Goal: Task Accomplishment & Management: Complete application form

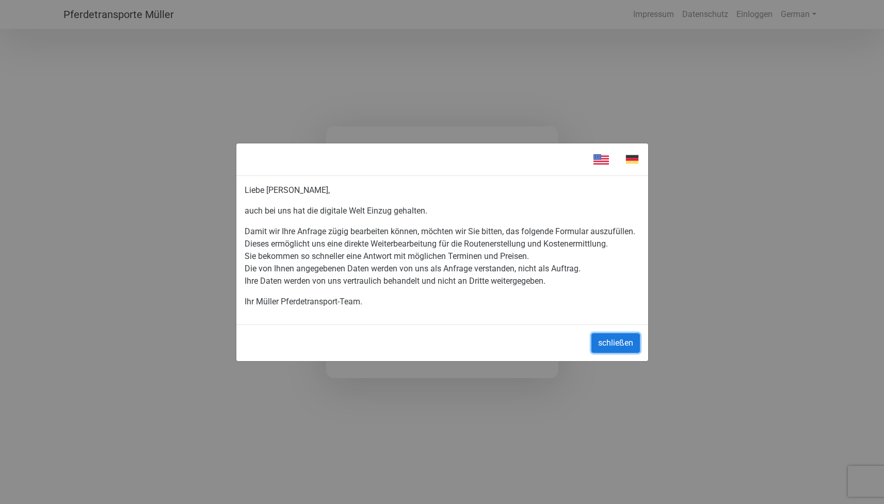
click at [613, 351] on button "schließen" at bounding box center [615, 343] width 48 height 20
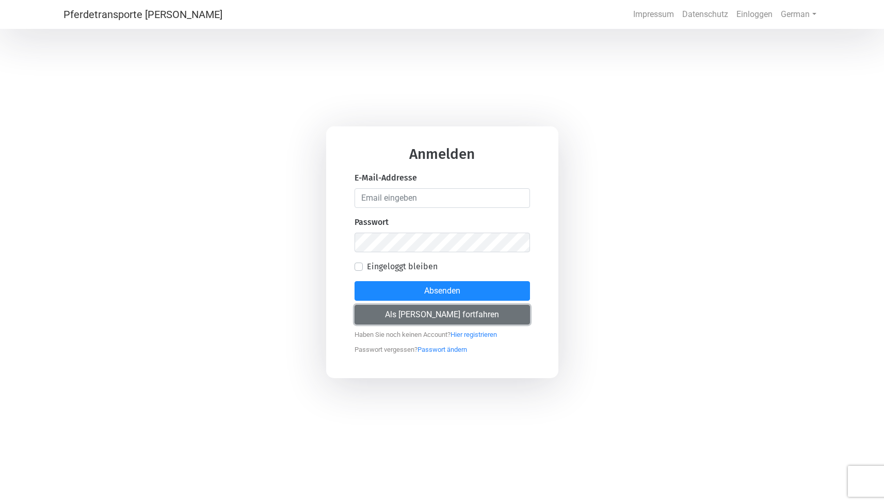
click at [481, 312] on button "Als [PERSON_NAME] fortfahren" at bounding box center [441, 315] width 175 height 20
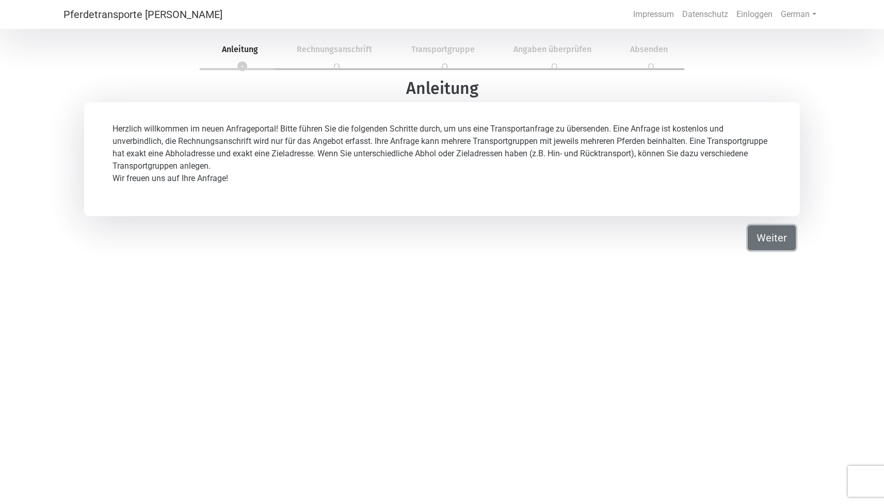
click at [770, 234] on button "Weiter" at bounding box center [772, 237] width 48 height 25
select select "DE"
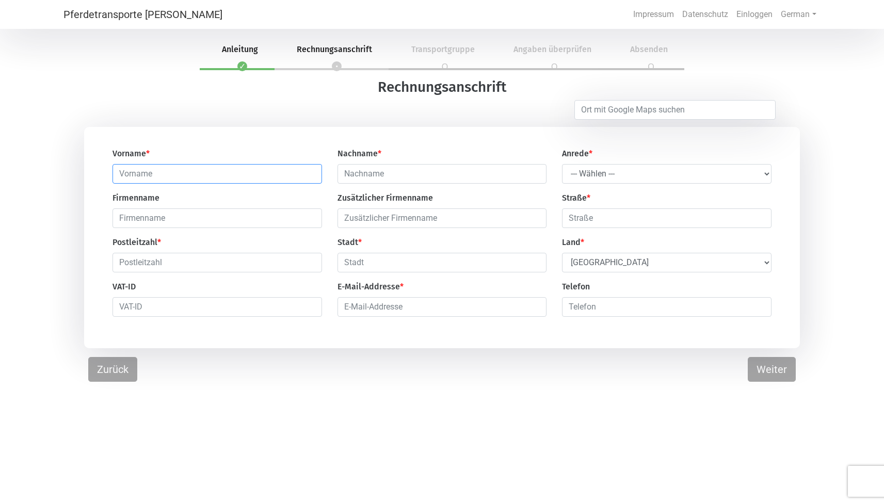
click at [223, 172] on input "text" at bounding box center [216, 174] width 209 height 20
type input "Klaus-Peter"
type input "Alsdorf"
type input "Held"
type input "4 Alsbergweg"
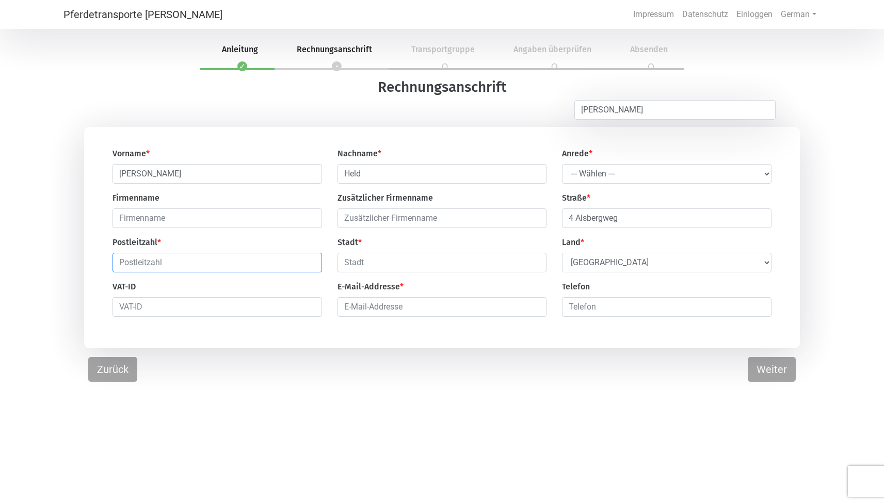
type input "57518"
type input "Alsdorf"
type input "info@held-immobilienwerte.de"
click at [648, 220] on input "4 Alsbergweg" at bounding box center [666, 218] width 209 height 20
click at [575, 219] on input "4 Alsbergweg" at bounding box center [666, 218] width 209 height 20
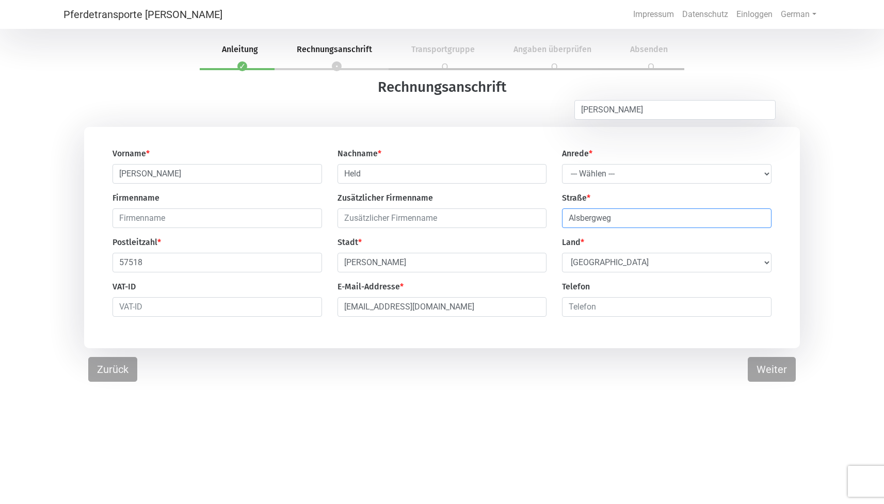
click at [639, 222] on input "Alsbergweg" at bounding box center [666, 218] width 209 height 20
type input "Alsbergweg 4"
click at [624, 304] on input "number" at bounding box center [666, 307] width 209 height 20
type input "01709988979"
click at [764, 175] on select "--- Wählen --- Herr Frau" at bounding box center [666, 174] width 209 height 20
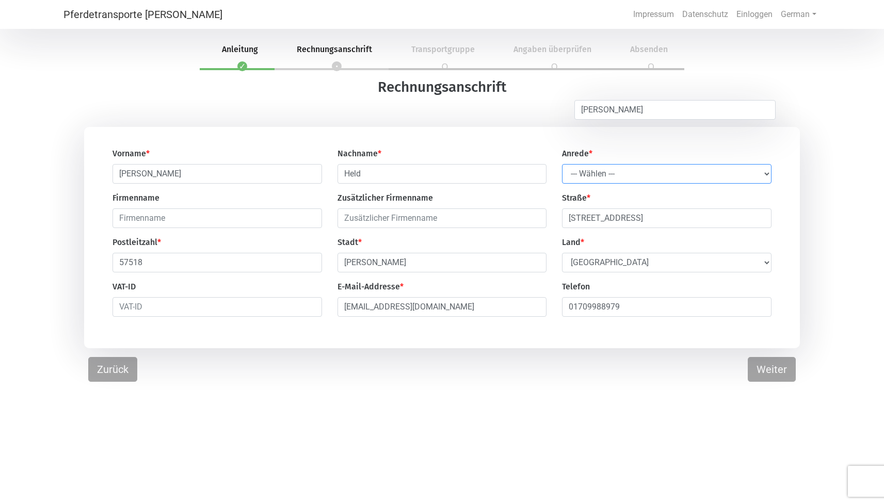
select select "Mr."
click at [767, 372] on button "Weiter" at bounding box center [772, 369] width 48 height 25
select select "DE"
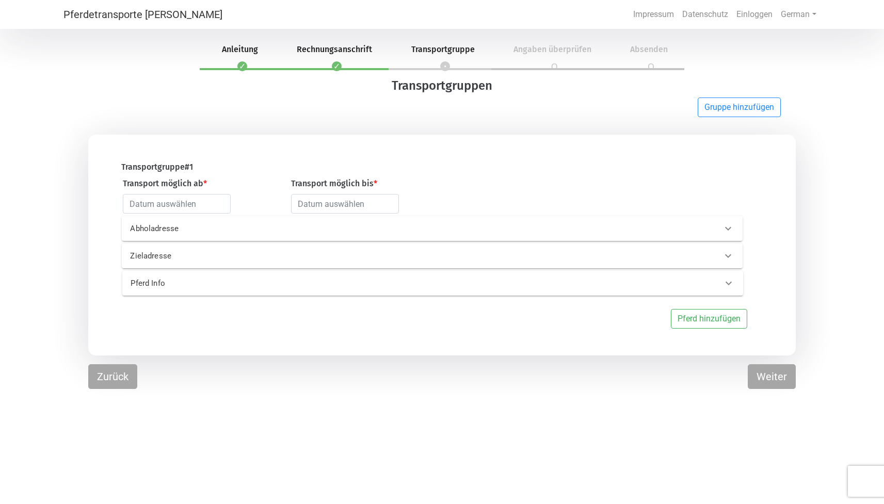
click at [731, 230] on icon at bounding box center [728, 228] width 12 height 12
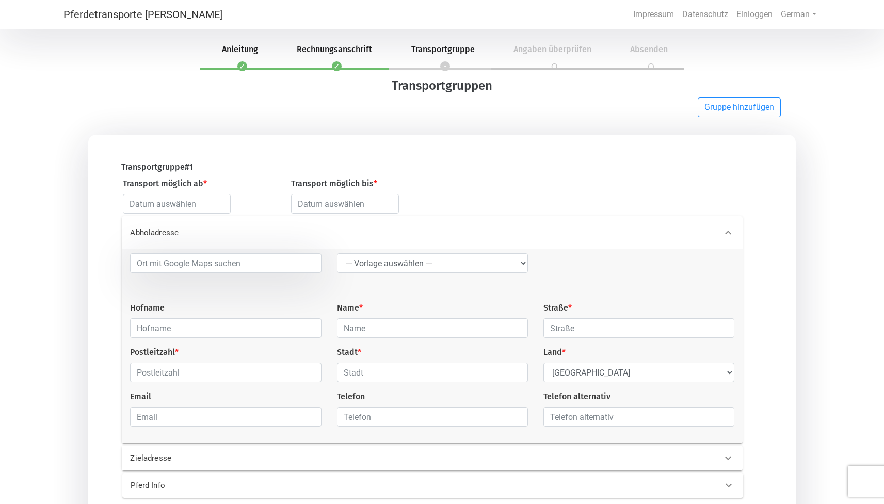
click at [264, 222] on div "Abholadresse" at bounding box center [432, 232] width 620 height 33
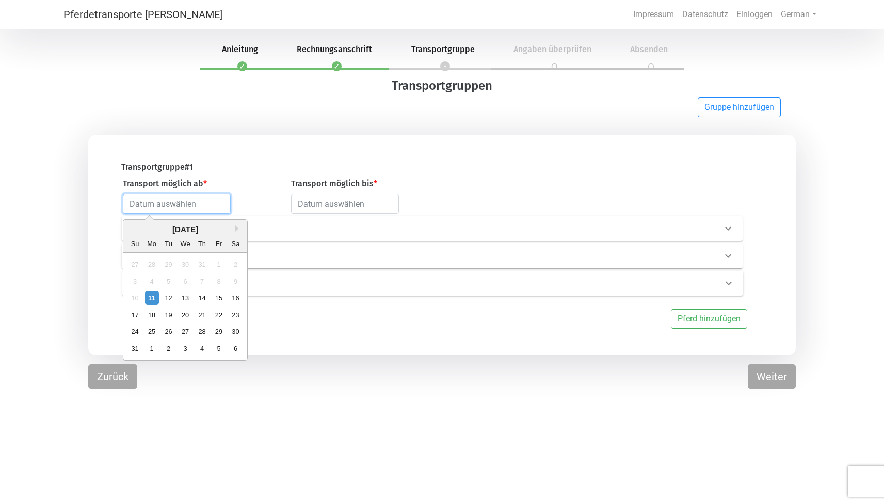
click at [206, 206] on input "text" at bounding box center [177, 204] width 108 height 20
click at [218, 316] on div "22" at bounding box center [219, 315] width 14 height 14
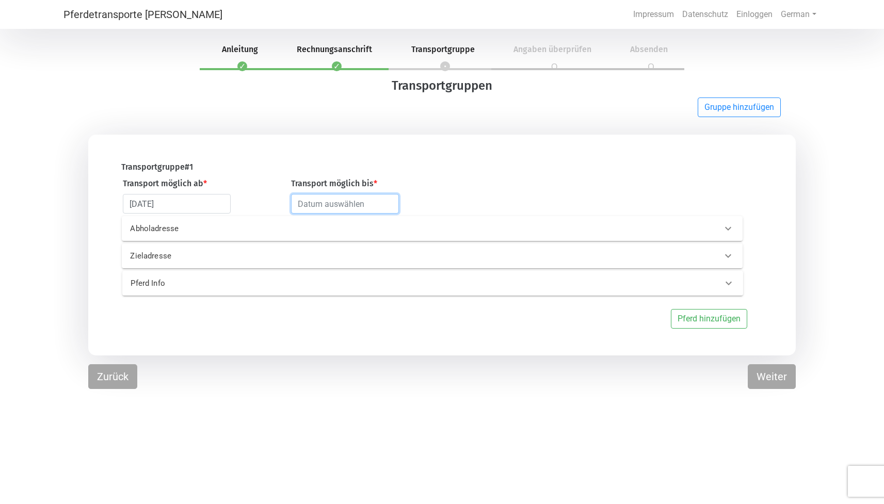
click at [356, 211] on input "text" at bounding box center [345, 204] width 108 height 20
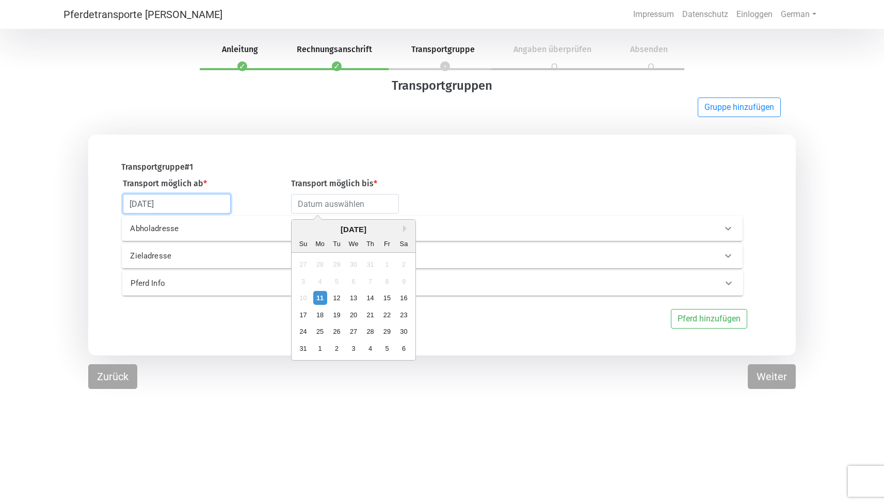
click at [208, 209] on input "2025-08-22" at bounding box center [177, 204] width 108 height 20
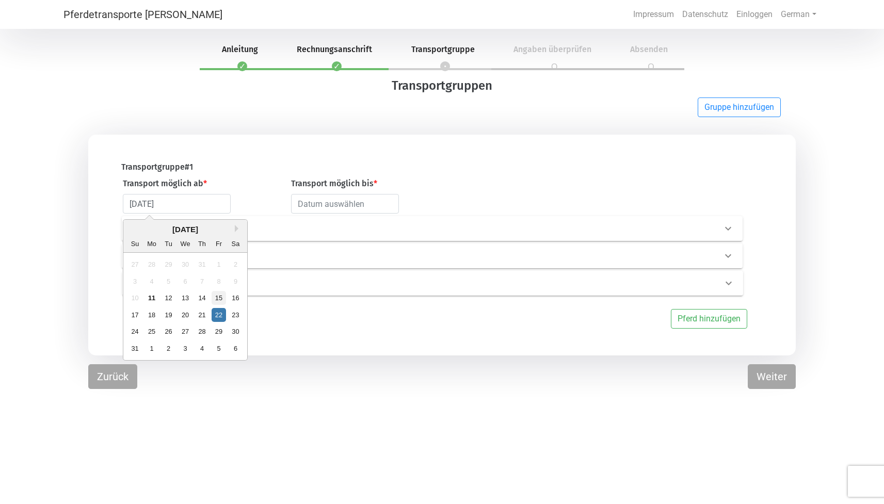
click at [222, 296] on div "15" at bounding box center [219, 298] width 14 height 14
type input "2025-08-15"
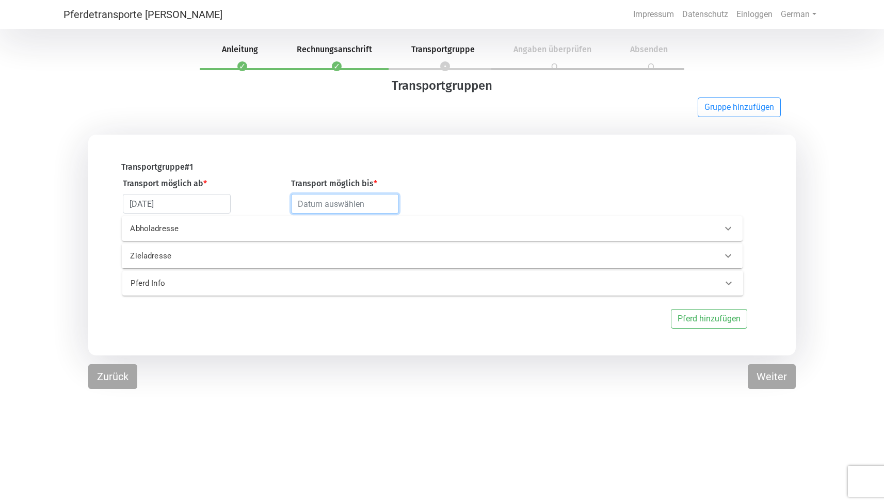
click at [332, 207] on input "text" at bounding box center [345, 204] width 108 height 20
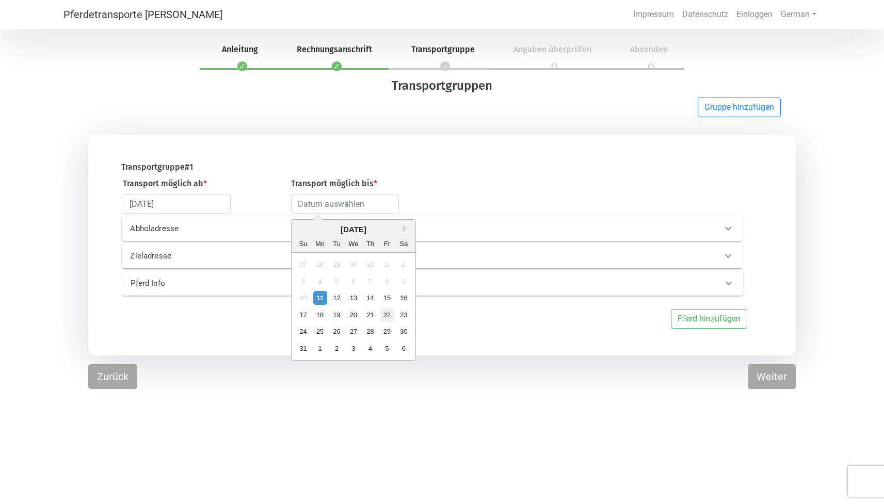
click at [389, 315] on div "22" at bounding box center [387, 315] width 14 height 14
type input "2025-08-22"
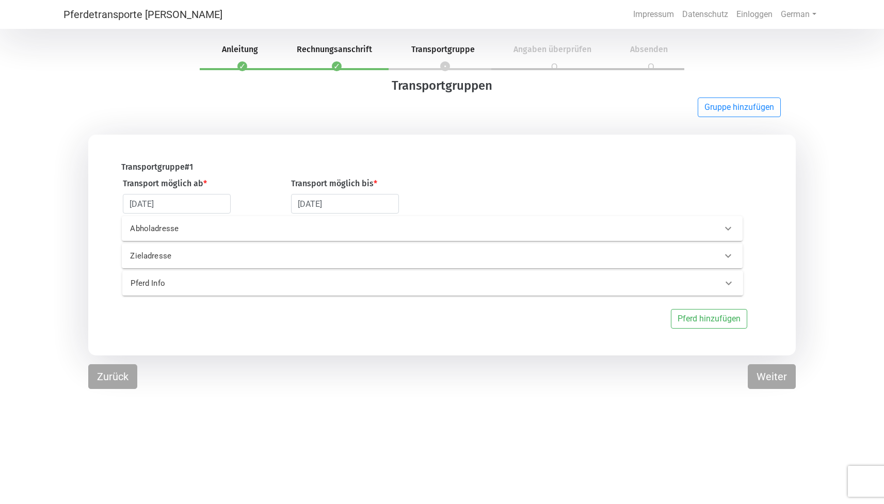
click at [251, 230] on p "Abholadresse" at bounding box center [268, 229] width 277 height 12
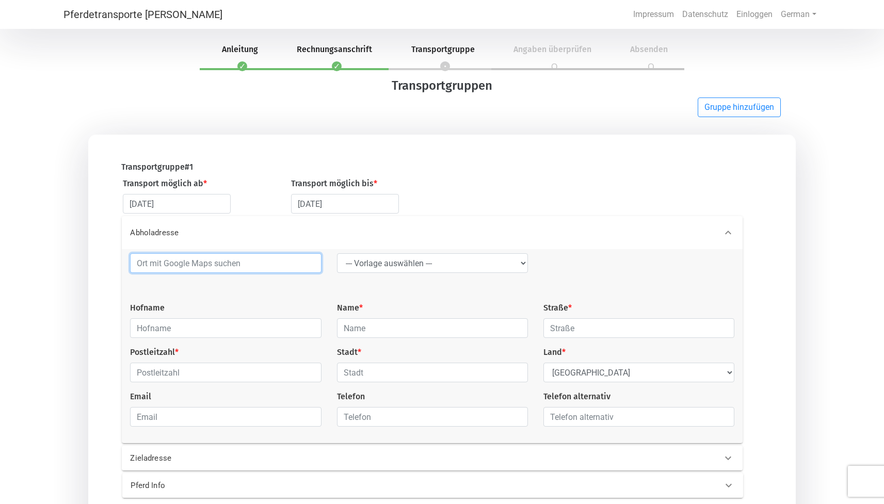
click at [296, 264] on input at bounding box center [225, 263] width 191 height 20
click at [179, 265] on input "19, op der fleiber, L-9378 Flebour" at bounding box center [225, 263] width 191 height 20
click at [308, 265] on input "19, op der Fleiber, L-9378 Flebour" at bounding box center [225, 263] width 191 height 20
click at [354, 290] on div "19, op der Fleiber, L-9378 Flebour --- Vorlage auswählen --- LGG Hofname Name *…" at bounding box center [431, 344] width 619 height 182
click at [205, 263] on input "19, op der Fleiber, L-9378 Flebour" at bounding box center [225, 263] width 191 height 20
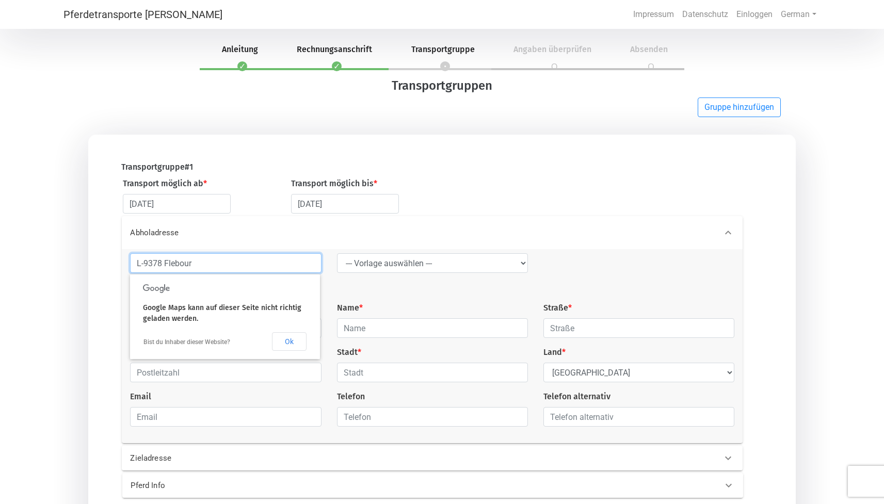
click at [257, 263] on input "L-9378 Flebour" at bounding box center [225, 263] width 191 height 20
paste input "19, op der Fleiber,"
type input "L-9378 Flebour, 19, op der Fleiber,"
click at [293, 339] on button "Ok" at bounding box center [289, 341] width 35 height 19
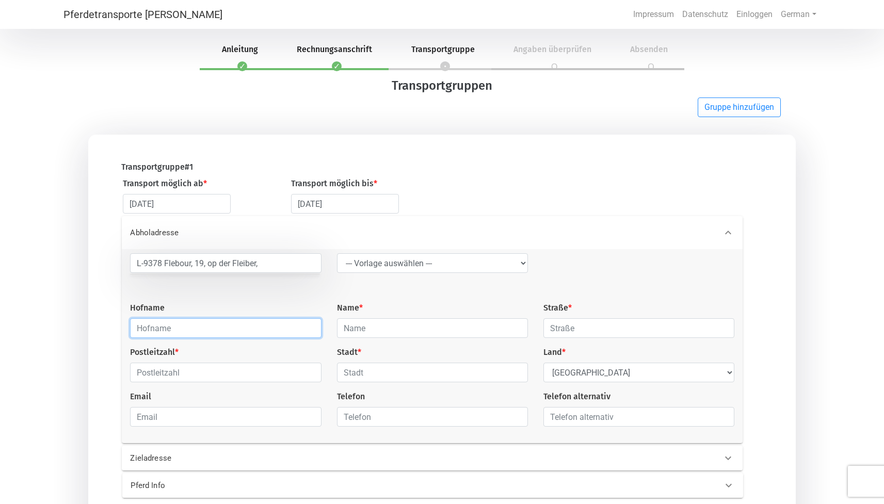
click at [290, 328] on input "text" at bounding box center [225, 328] width 191 height 20
click at [383, 331] on input "text" at bounding box center [432, 328] width 191 height 20
type input "Natascha Duhr"
click at [570, 330] on input "text" at bounding box center [638, 328] width 191 height 20
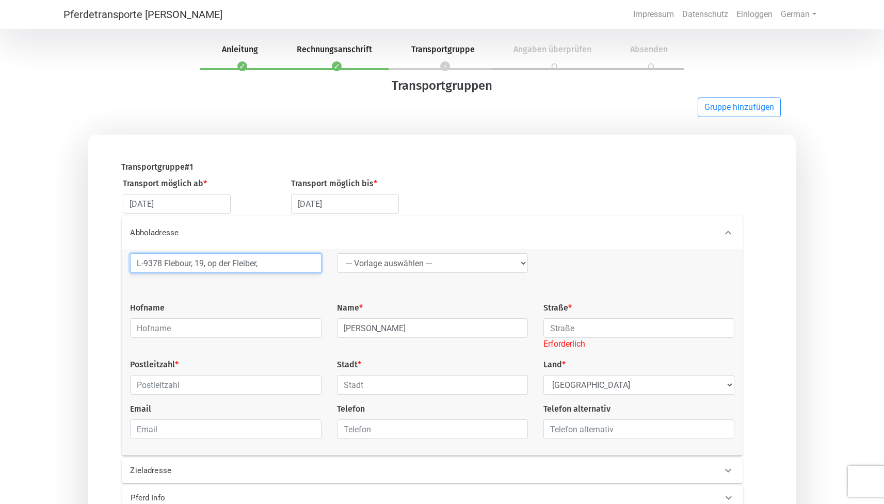
click at [273, 265] on input "L-9378 Flebour, 19, op der Fleiber," at bounding box center [225, 263] width 191 height 20
type input "L-9378 Flebour, 19, op der Fleiber"
click at [580, 328] on input "text" at bounding box center [638, 328] width 191 height 20
paste input "19, op der Fleiber,"
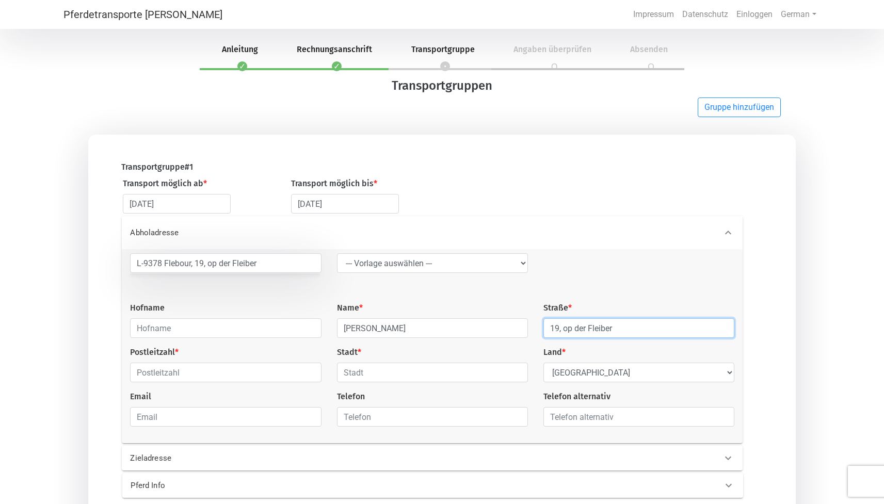
type input "19, op der Fleiber"
click at [425, 376] on input "text" at bounding box center [432, 373] width 191 height 20
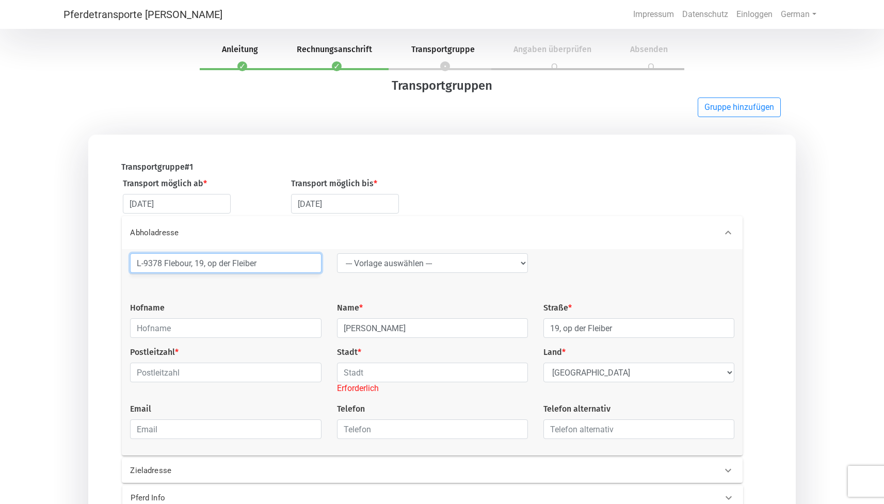
drag, startPoint x: 145, startPoint y: 264, endPoint x: 194, endPoint y: 266, distance: 49.5
click at [194, 266] on input "L-9378 Flebour, 19, op der Fleiber" at bounding box center [225, 263] width 191 height 20
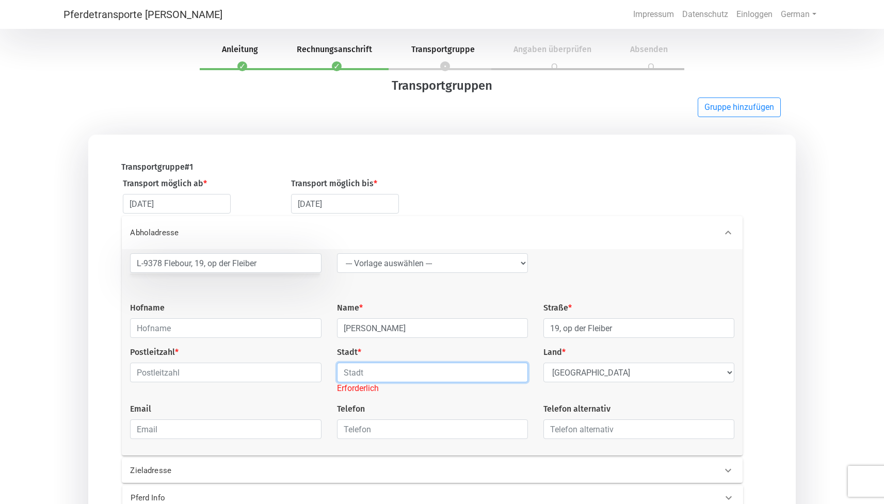
click at [355, 373] on input "text" at bounding box center [432, 373] width 191 height 20
paste input "9378 Flebour"
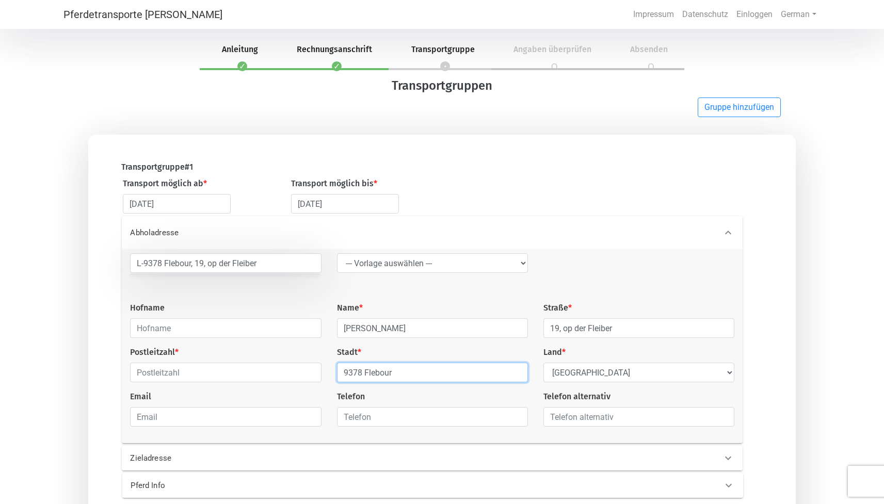
type input "9378 Flebour"
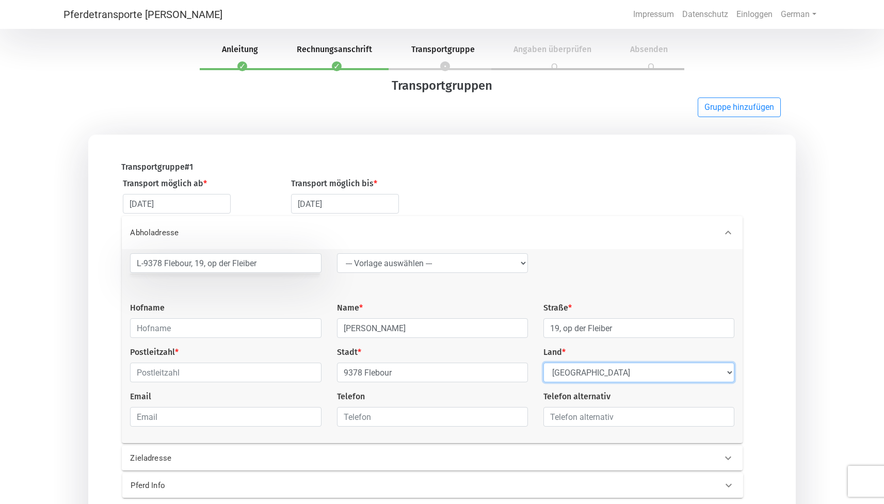
click at [583, 375] on select "Select Country Afghanistan Åland Islands Albania Algeria American Samoa Andorra…" at bounding box center [638, 373] width 191 height 20
select select "LU"
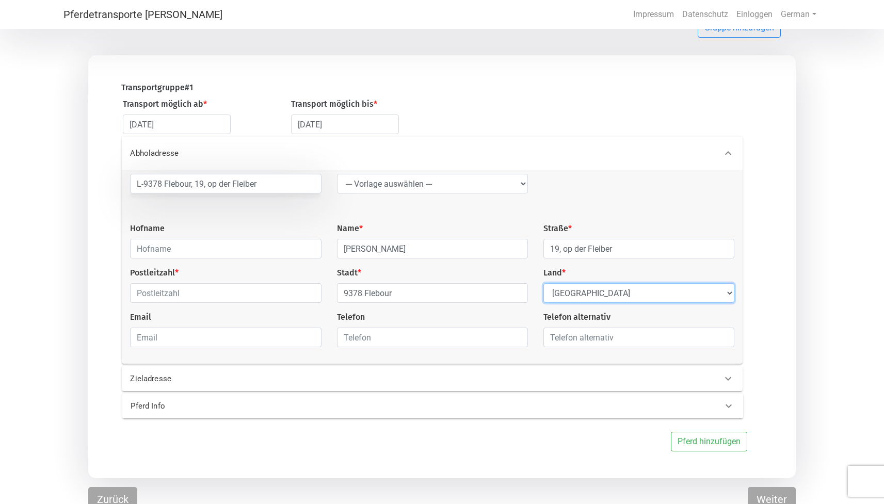
scroll to position [89, 0]
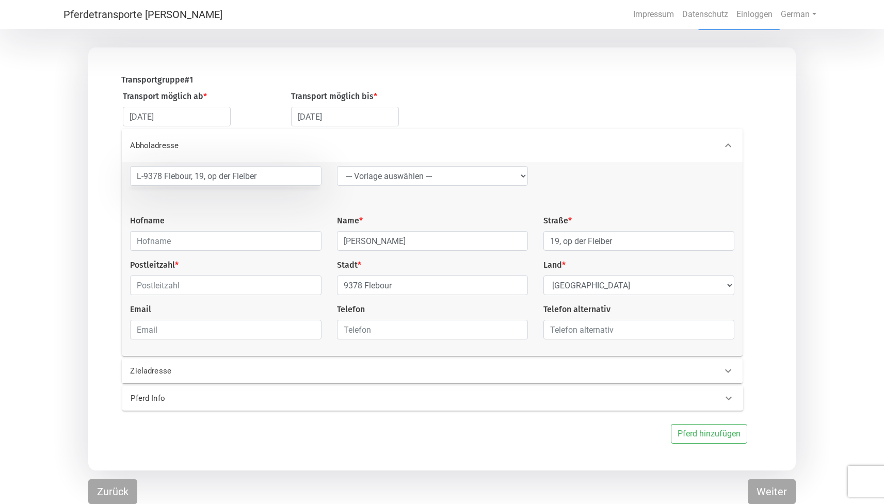
click at [333, 377] on div "Zieladresse" at bounding box center [432, 371] width 620 height 25
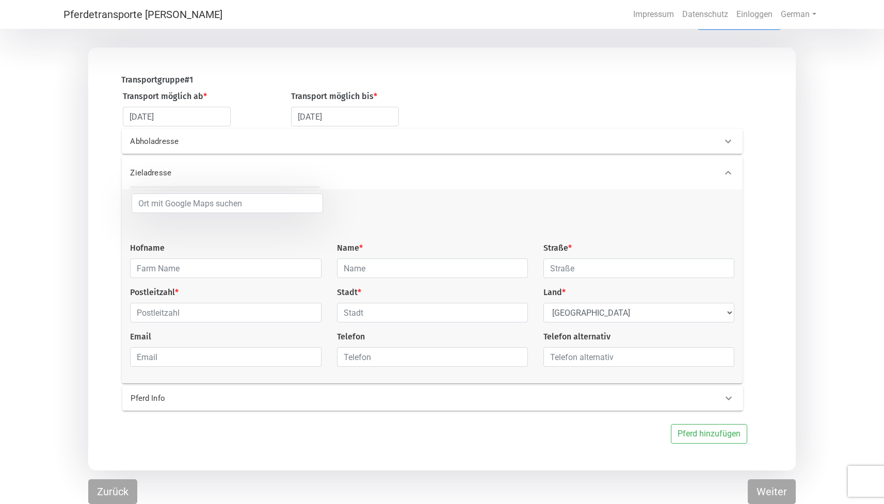
scroll to position [27, 0]
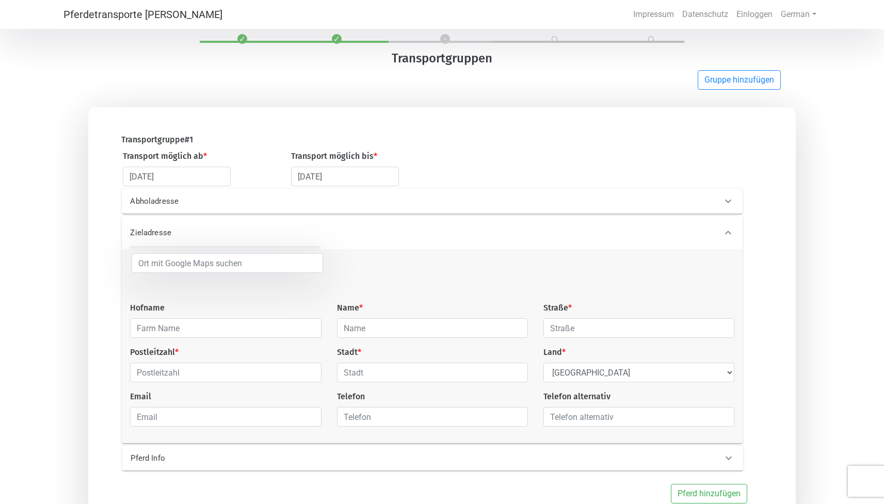
click at [194, 201] on p "Abholadresse" at bounding box center [268, 202] width 277 height 12
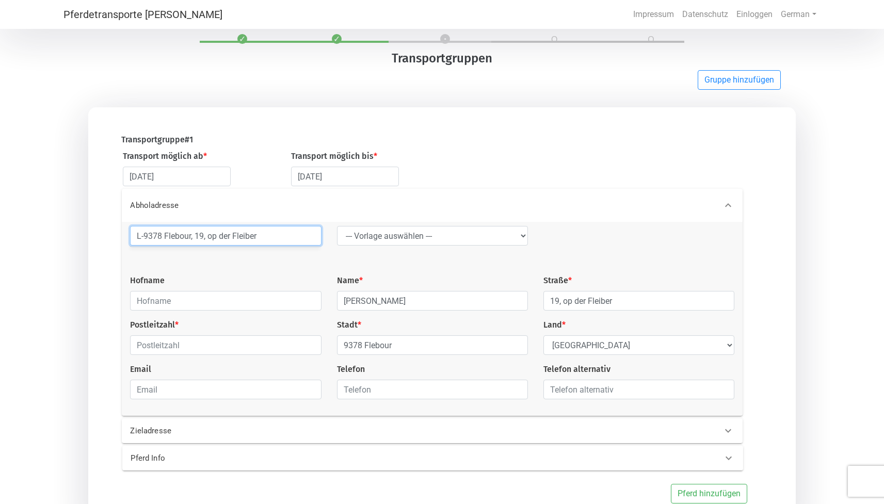
click at [280, 239] on input "L-9378 Flebour, 19, op der Fleiber" at bounding box center [225, 236] width 191 height 20
type input "L"
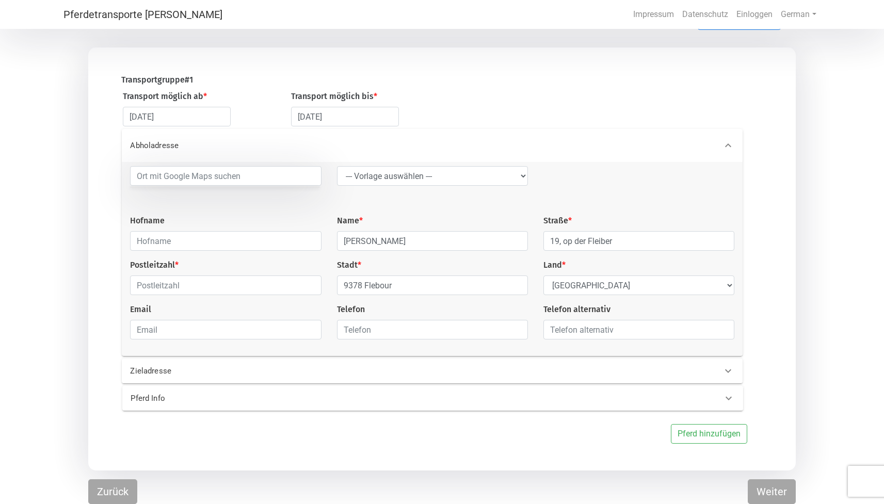
click at [245, 371] on p "Zieladresse" at bounding box center [268, 371] width 277 height 12
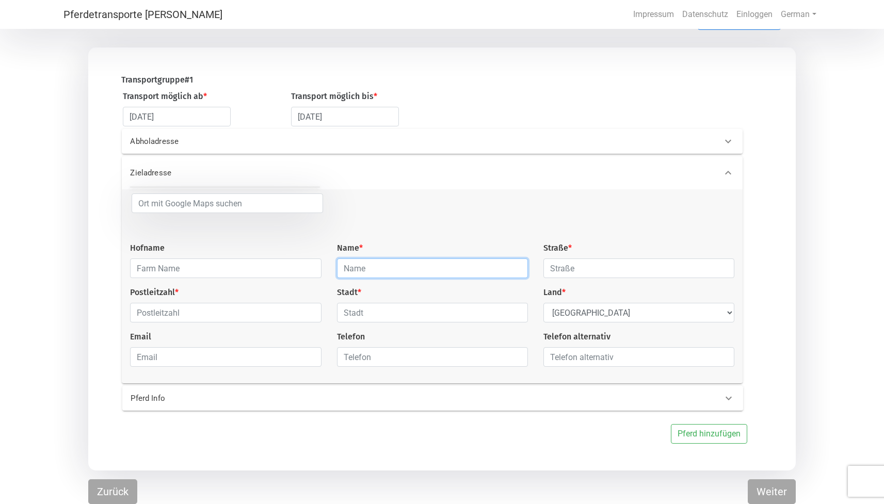
click at [394, 269] on input "text" at bounding box center [432, 268] width 191 height 20
type input "Klaus-Peter Held"
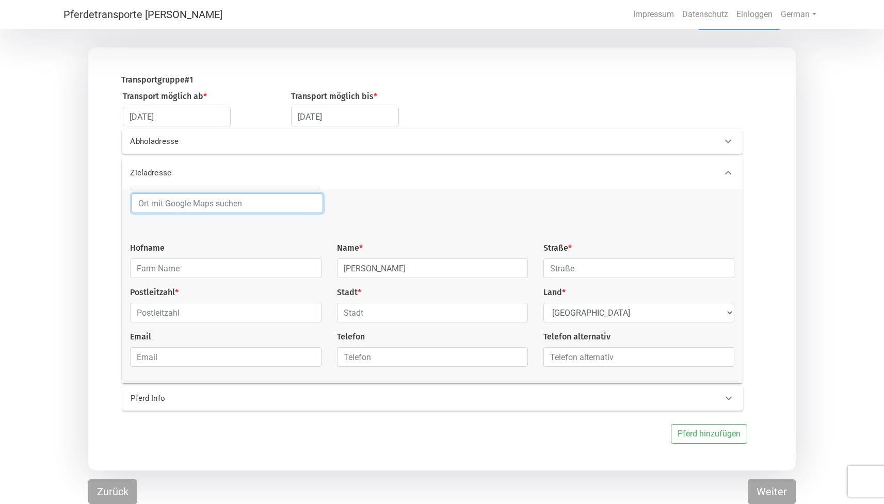
type input "Alsdorf"
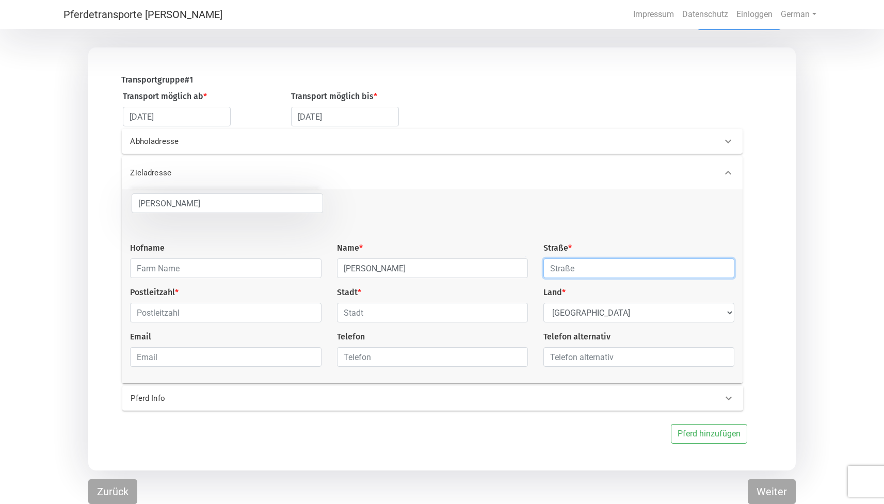
type input "4 Alsbergweg"
type input "57518"
type input "Alsdorf"
type input "info@held-immobilienwerte.de"
click at [560, 265] on input "4 Alsbergweg" at bounding box center [638, 268] width 191 height 20
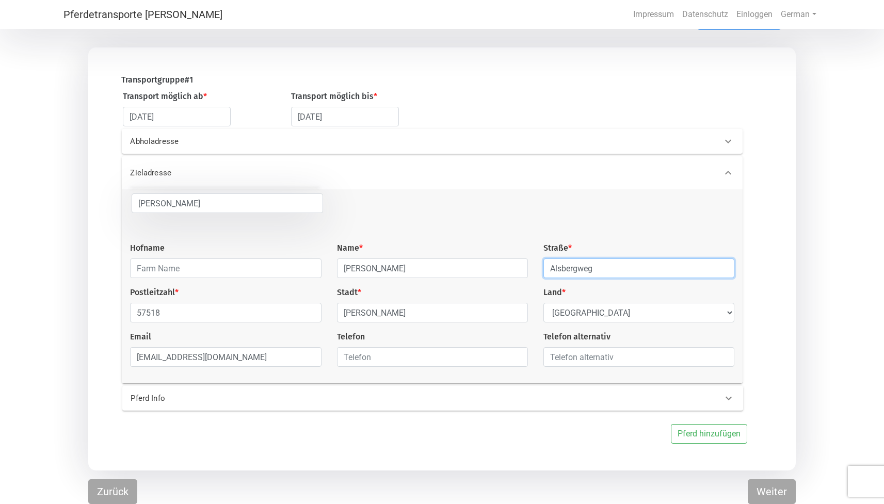
click at [632, 261] on input "Alsbergweg" at bounding box center [638, 268] width 191 height 20
click at [618, 267] on input "Alsbergweg" at bounding box center [638, 268] width 191 height 20
type input "Alsbergweg 4"
click at [582, 313] on select "Select Country Afghanistan Åland Islands Albania Algeria American Samoa Andorra…" at bounding box center [638, 313] width 191 height 20
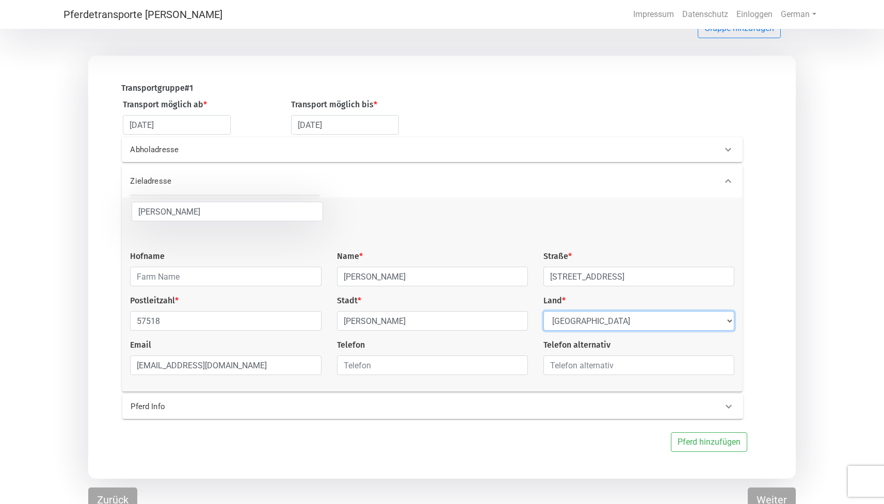
scroll to position [83, 0]
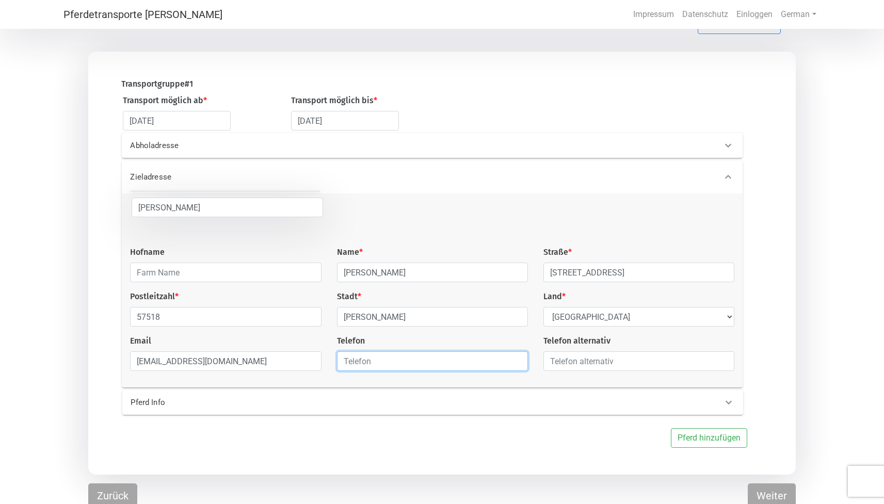
click at [438, 365] on input "text" at bounding box center [432, 361] width 191 height 20
type input "01709988979"
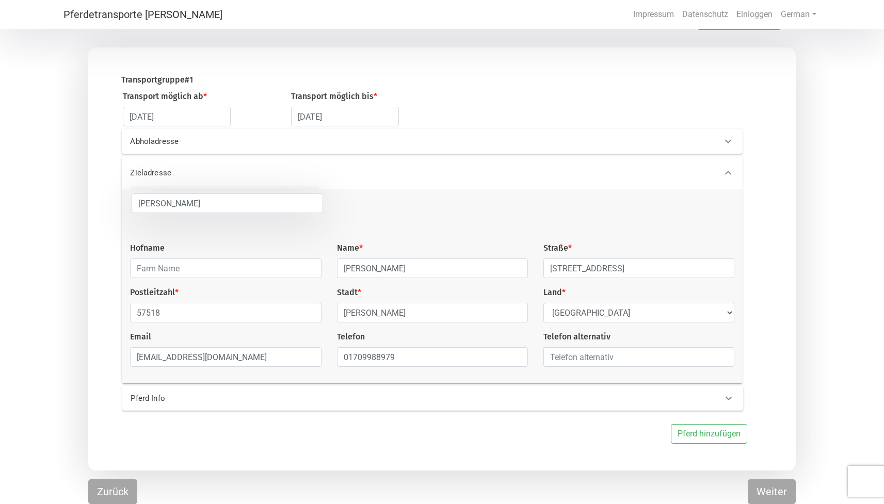
click at [175, 403] on p "Pferd Info" at bounding box center [269, 399] width 277 height 12
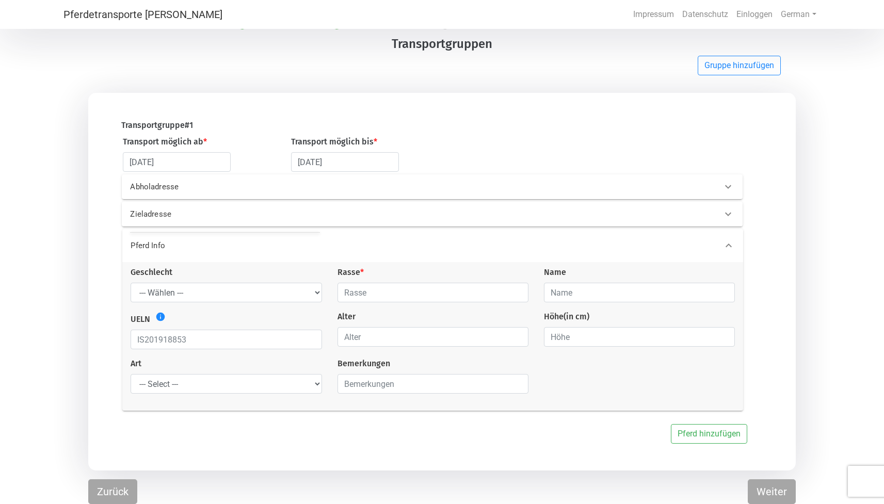
scroll to position [42, 0]
click at [316, 293] on select "--- Wählen --- Hengst Wallach Stute" at bounding box center [226, 293] width 191 height 20
select select "mare"
click at [411, 286] on input "text" at bounding box center [432, 293] width 191 height 20
type input "Warmblut"
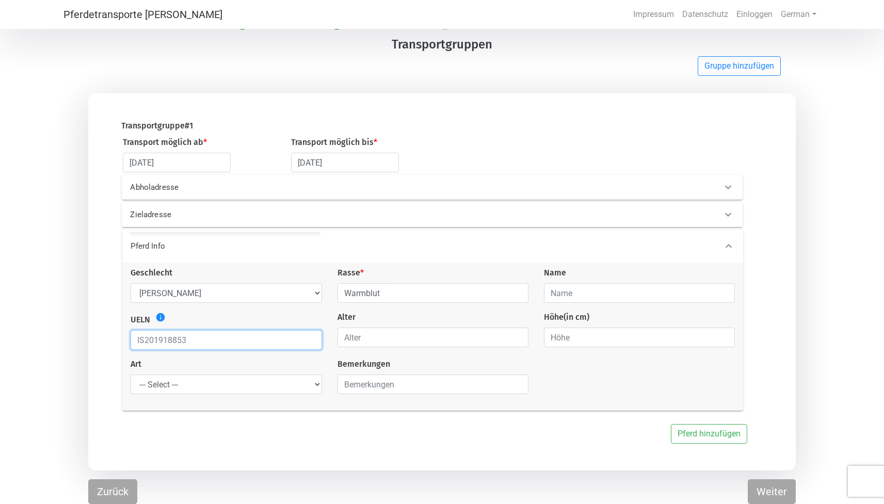
click at [213, 340] on input "text" at bounding box center [226, 340] width 191 height 20
click at [403, 340] on input "number" at bounding box center [432, 338] width 191 height 20
type input "17"
click at [575, 339] on input "number" at bounding box center [639, 338] width 191 height 20
type input "155"
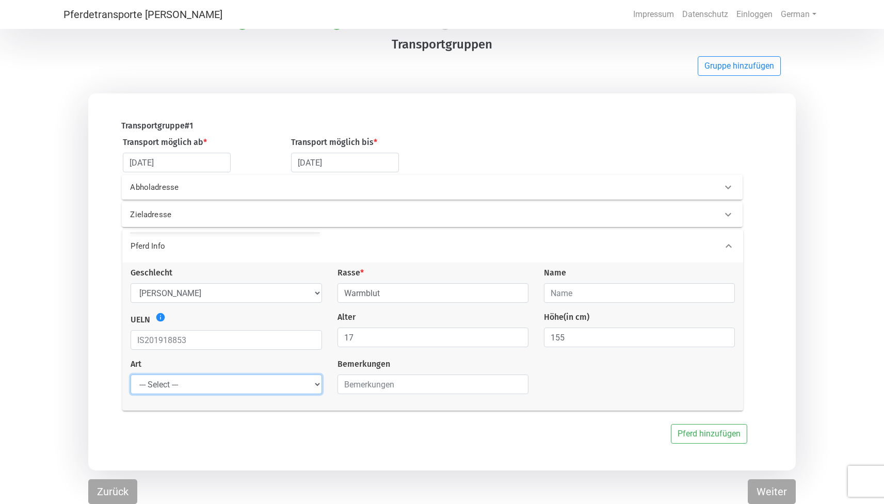
click at [318, 385] on select "--- Select --- Problempferd Reitpferd Rohes Pferd Fohlen" at bounding box center [226, 385] width 191 height 20
select select "saddle_horse"
click at [370, 382] on input "text" at bounding box center [432, 385] width 191 height 20
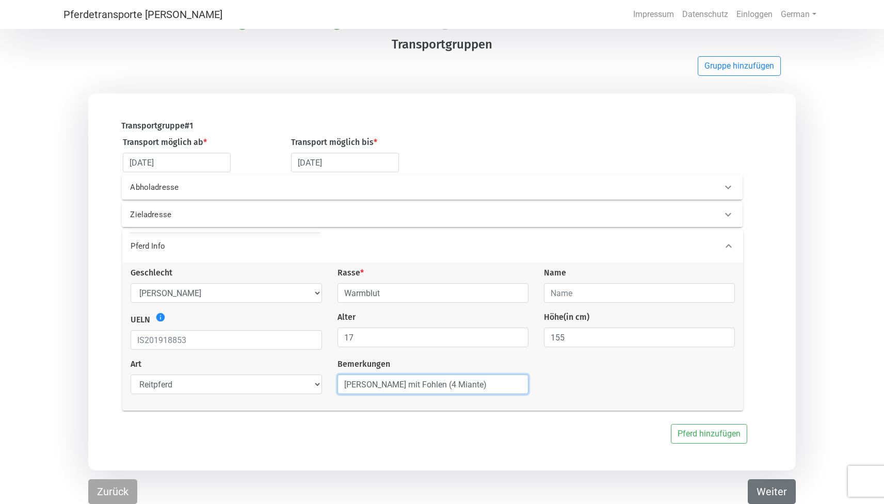
type input "Stute mit Fohlen (4 Miante)"
click at [778, 490] on button "Weiter" at bounding box center [772, 491] width 48 height 25
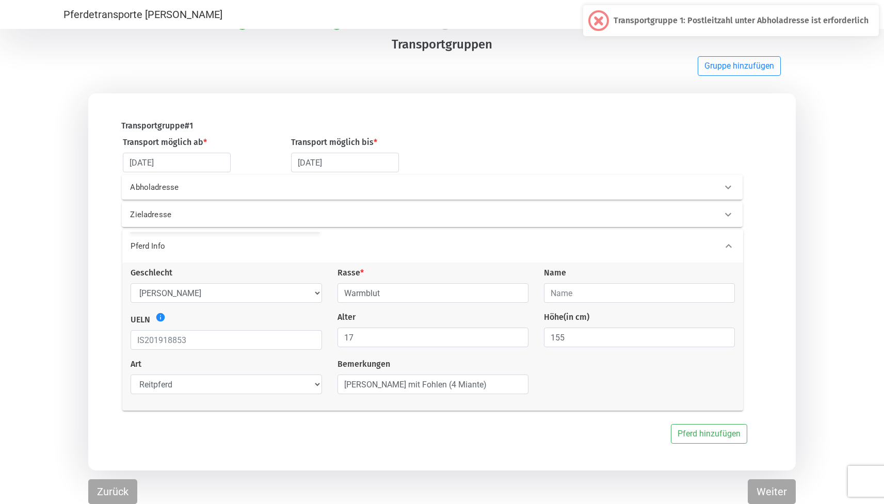
click at [180, 188] on p "Abholadresse" at bounding box center [268, 188] width 277 height 12
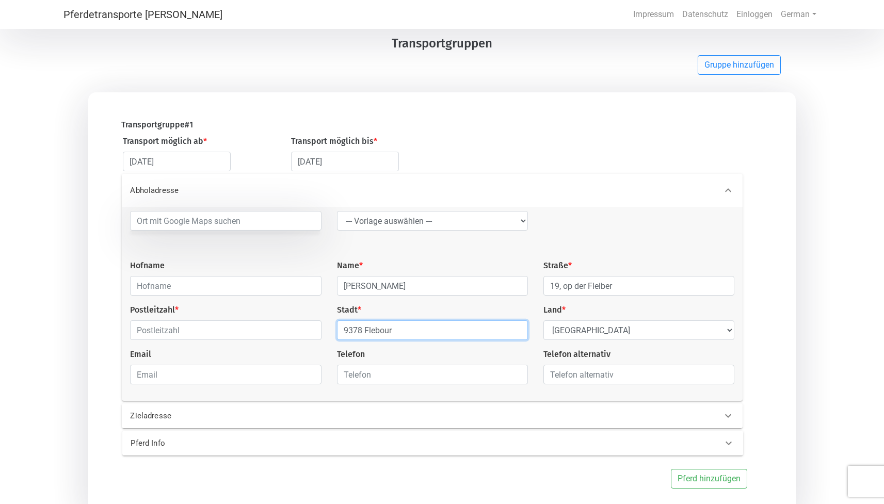
click at [365, 330] on input "9378 Flebour" at bounding box center [432, 330] width 191 height 20
type input "Flebour"
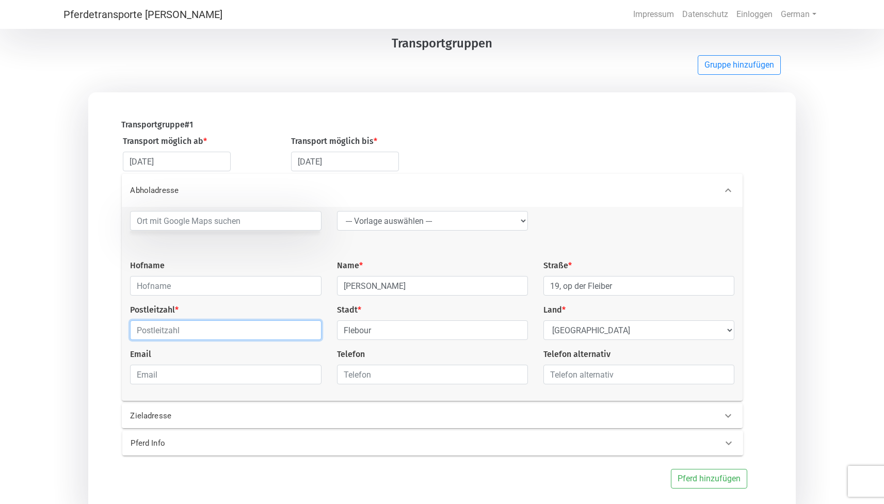
click at [257, 330] on input "text" at bounding box center [225, 330] width 191 height 20
paste input "9378"
type input "9378"
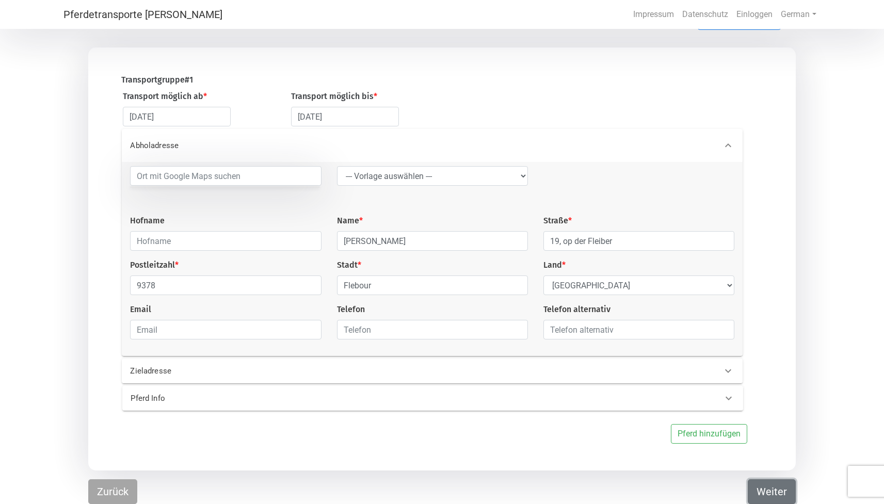
click at [757, 489] on button "Weiter" at bounding box center [772, 491] width 48 height 25
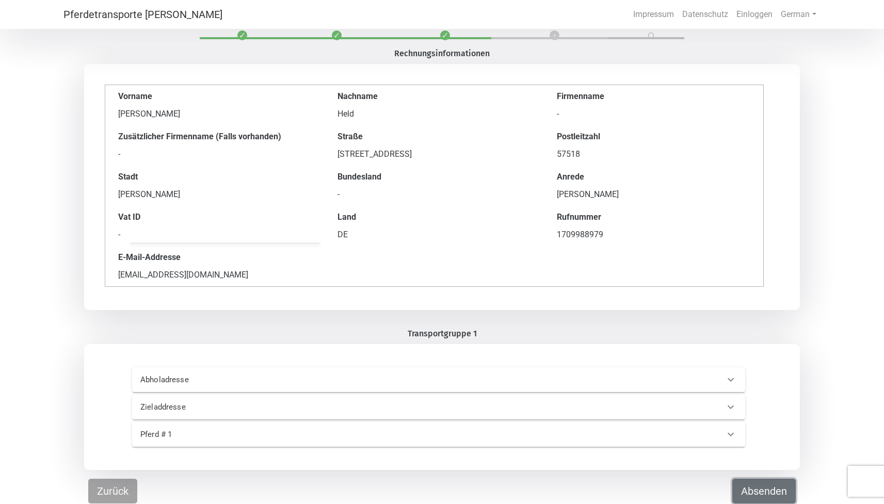
scroll to position [31, 0]
click at [762, 490] on button "Absenden" at bounding box center [763, 491] width 63 height 25
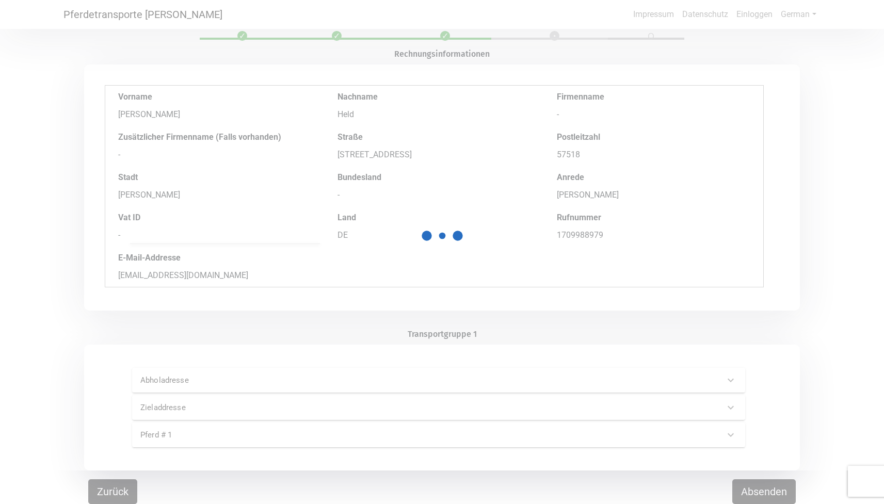
scroll to position [0, 0]
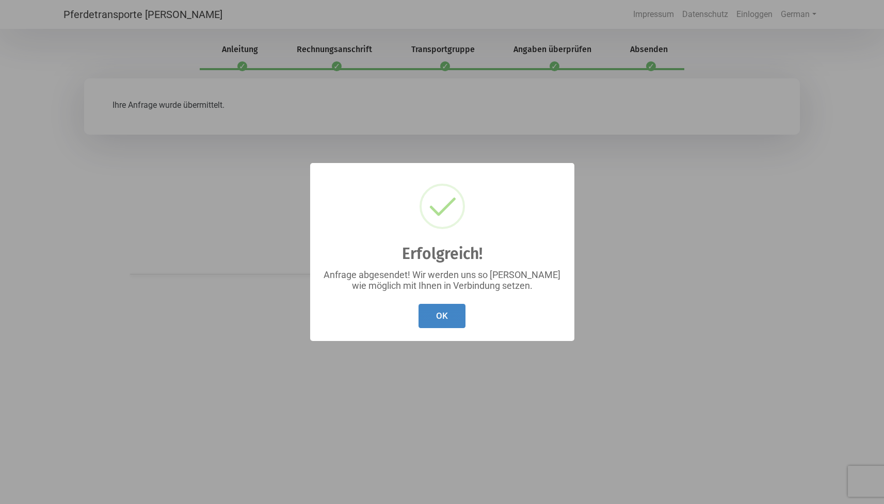
click at [450, 314] on button "OK" at bounding box center [441, 316] width 47 height 24
